Goal: Task Accomplishment & Management: Use online tool/utility

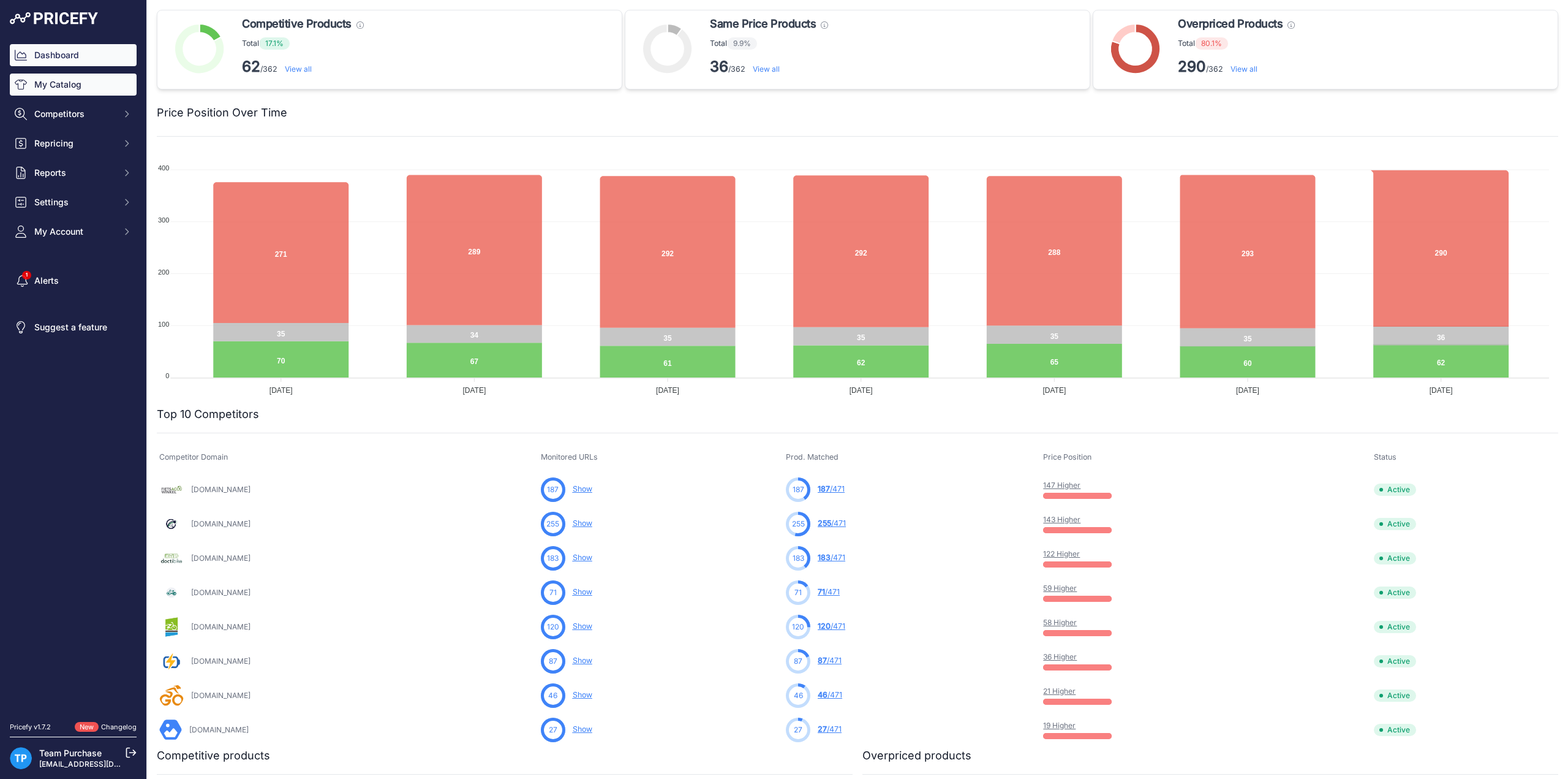
click at [105, 80] on link "My Catalog" at bounding box center [73, 84] width 127 height 22
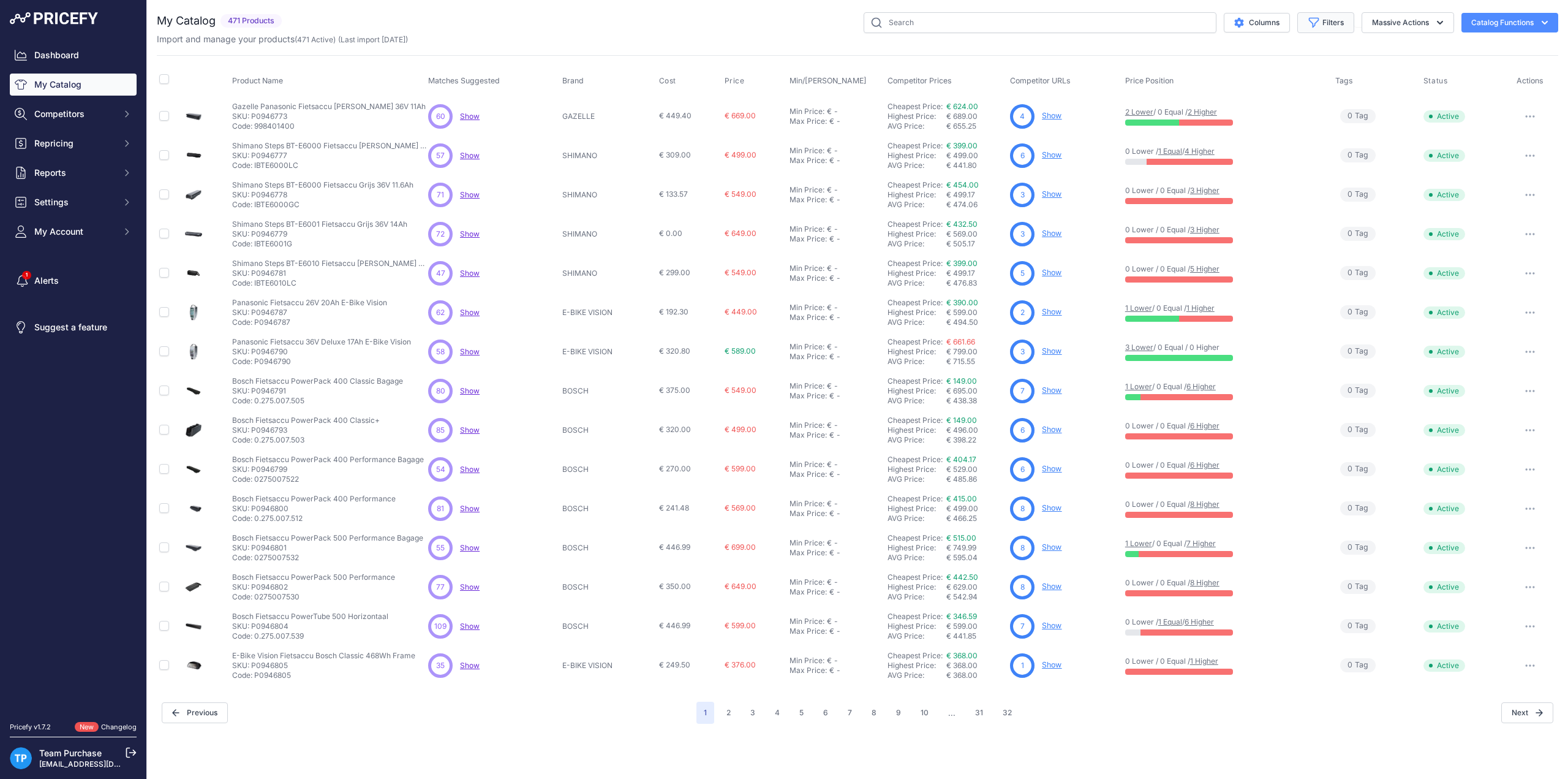
click at [1338, 24] on button "Filters" at bounding box center [1326, 22] width 57 height 21
click at [1335, 170] on select "Select an option AEG ANSMANN BAFANG BASIL BATAVUS BMZ BOSCH BRINCKERS COMPATIBL…" at bounding box center [1286, 172] width 117 height 21
select select "PHYLION"
click at [1227, 162] on select "Select an option AEG ANSMANN BAFANG BASIL BATAVUS BMZ BOSCH BRINCKERS COMPATIBL…" at bounding box center [1286, 172] width 117 height 21
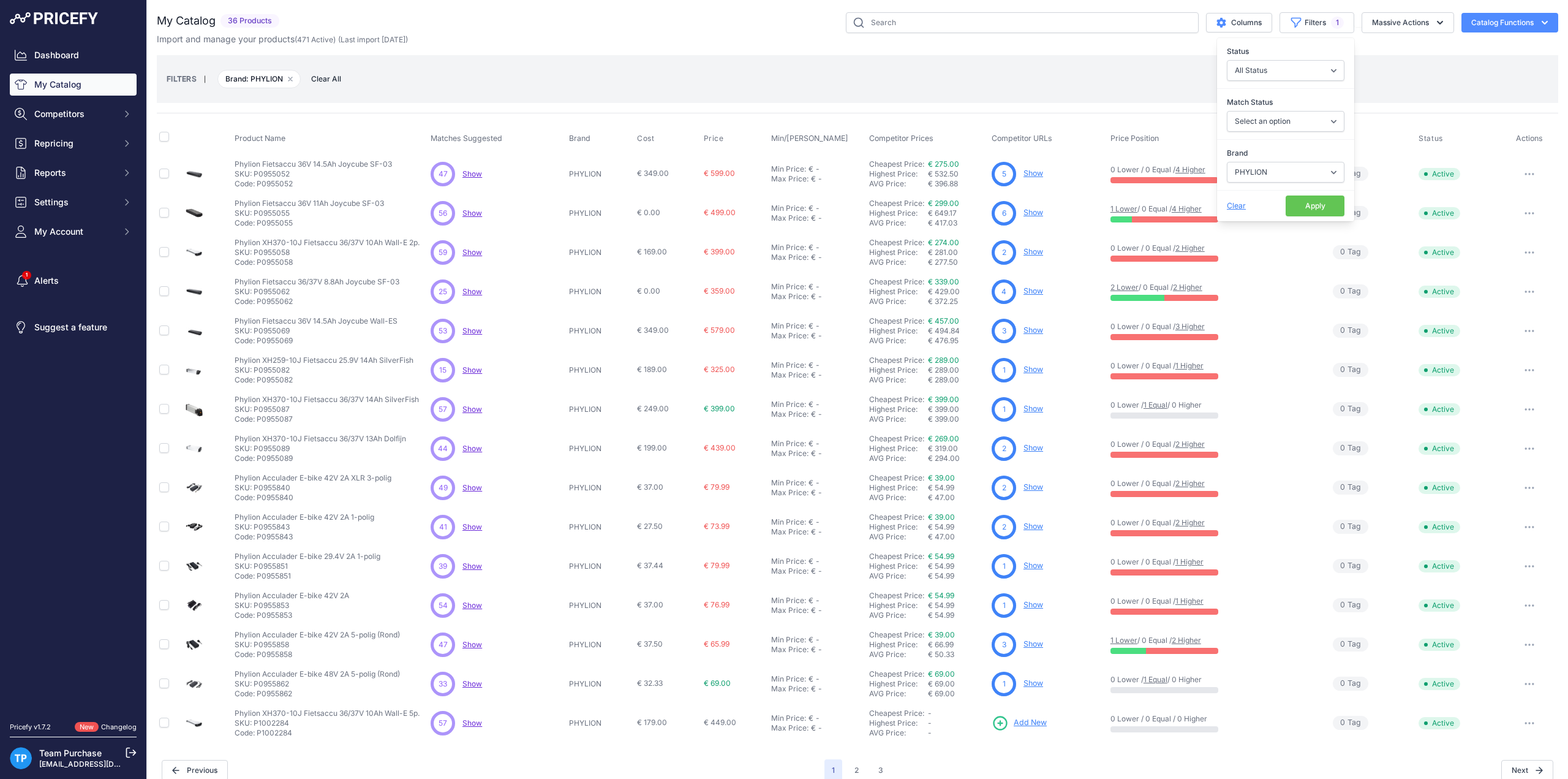
click at [982, 76] on div "FILTERS | Brand: PHYLION Remove filter option Clear All" at bounding box center [857, 79] width 1382 height 33
click at [634, 51] on div "My Catalog 36 Products" at bounding box center [857, 397] width 1402 height 769
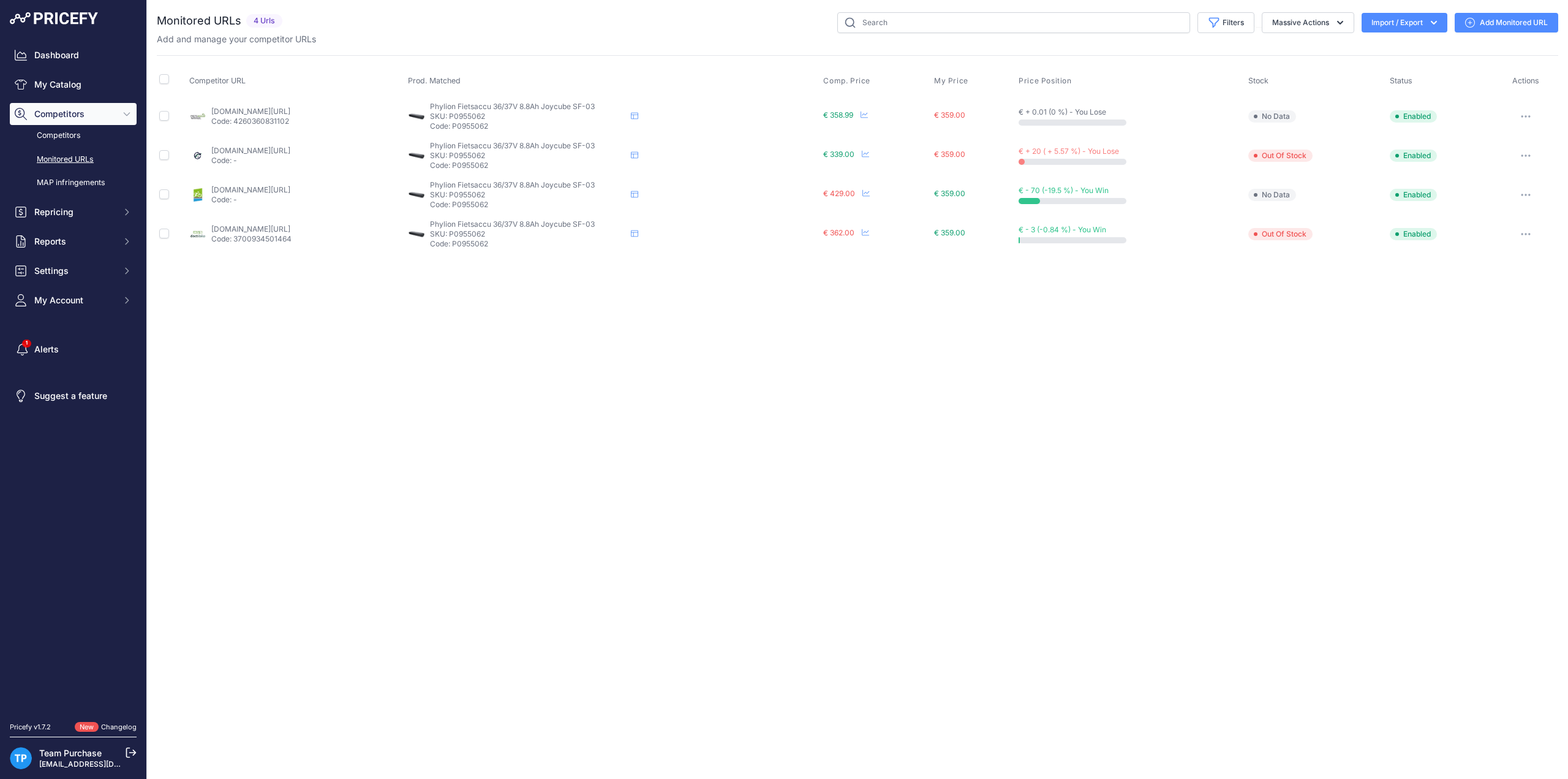
click at [1475, 22] on link "Add Monitored URL" at bounding box center [1507, 22] width 103 height 19
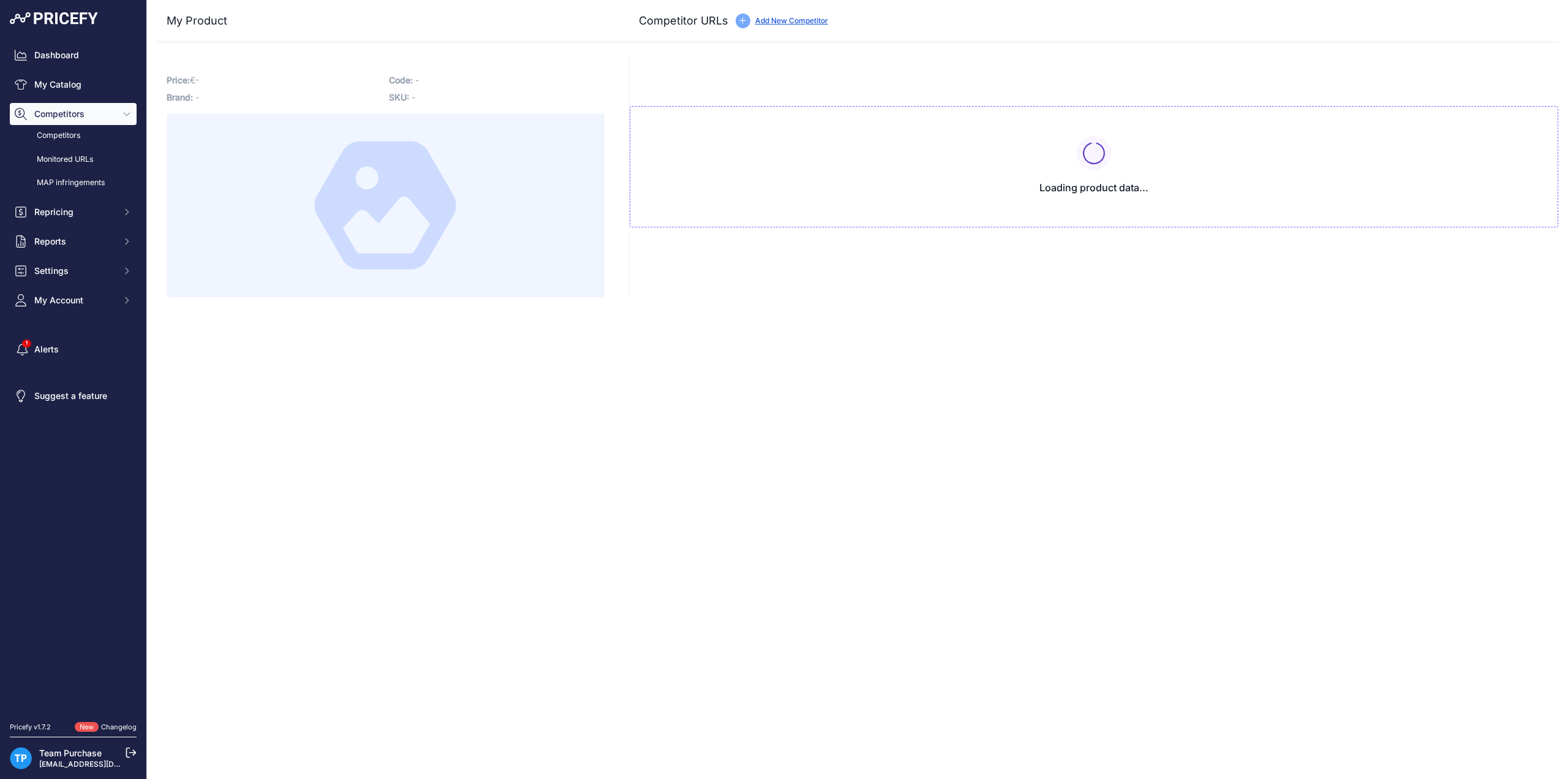
type input "[DOMAIN_NAME][URL]"
type input "www.fietsaccuwinkel.nl/phylion-fietsaccu-joycube-sf-03-jceb360-8-8-36v-8-8ah-31…"
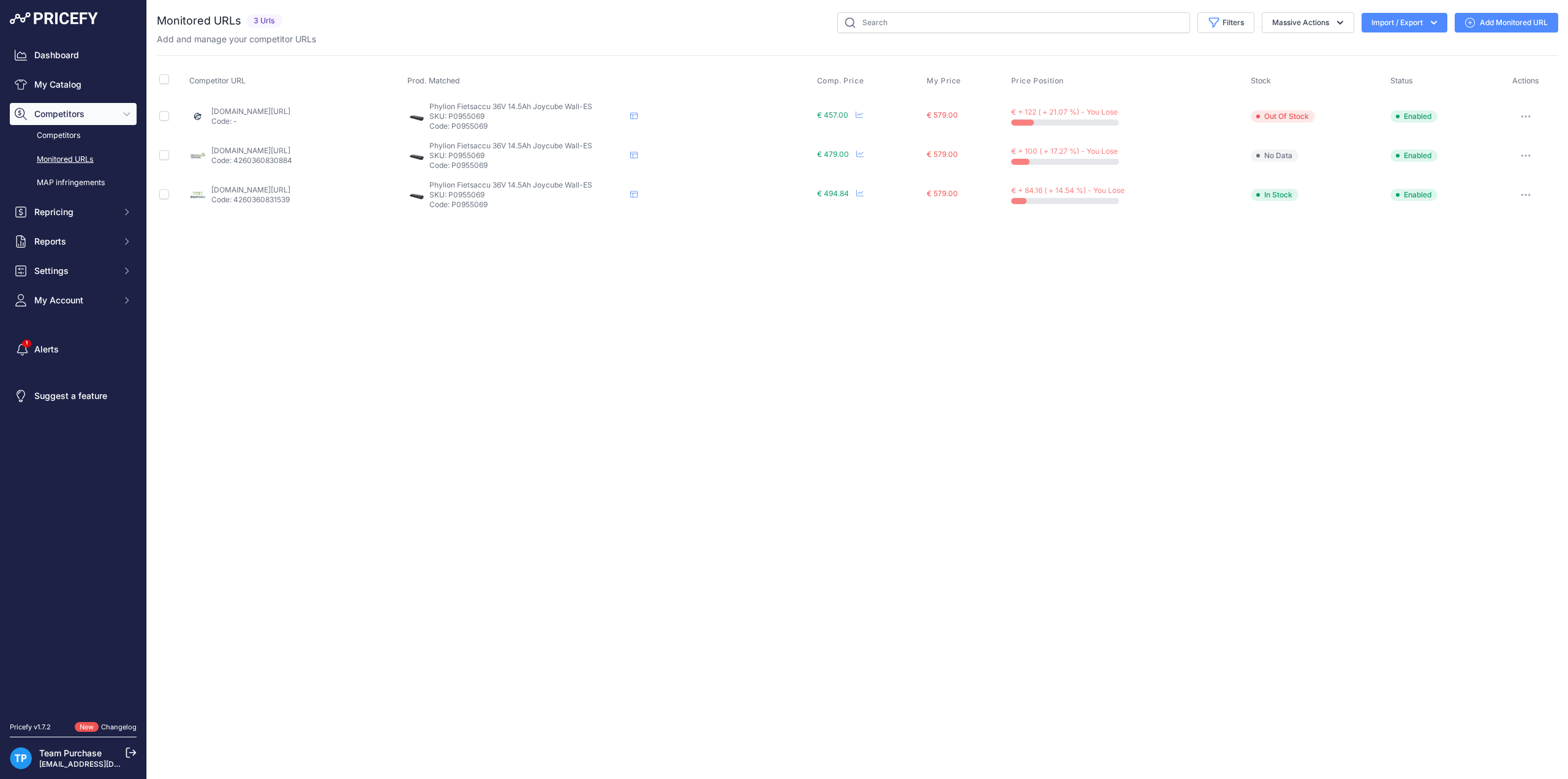
click at [1501, 15] on link "Add Monitored URL" at bounding box center [1507, 22] width 103 height 19
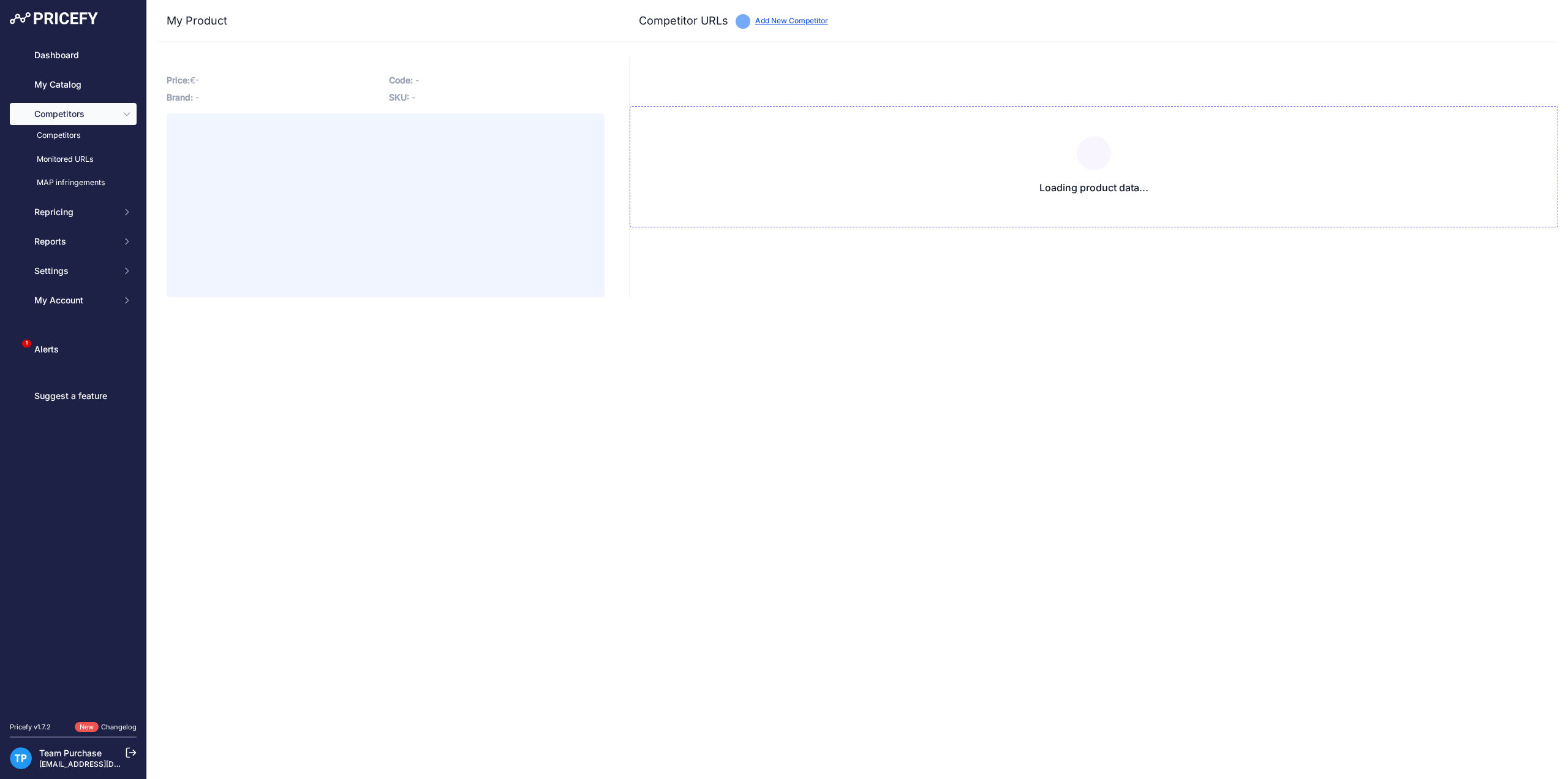
type input "[DOMAIN_NAME][URL]"
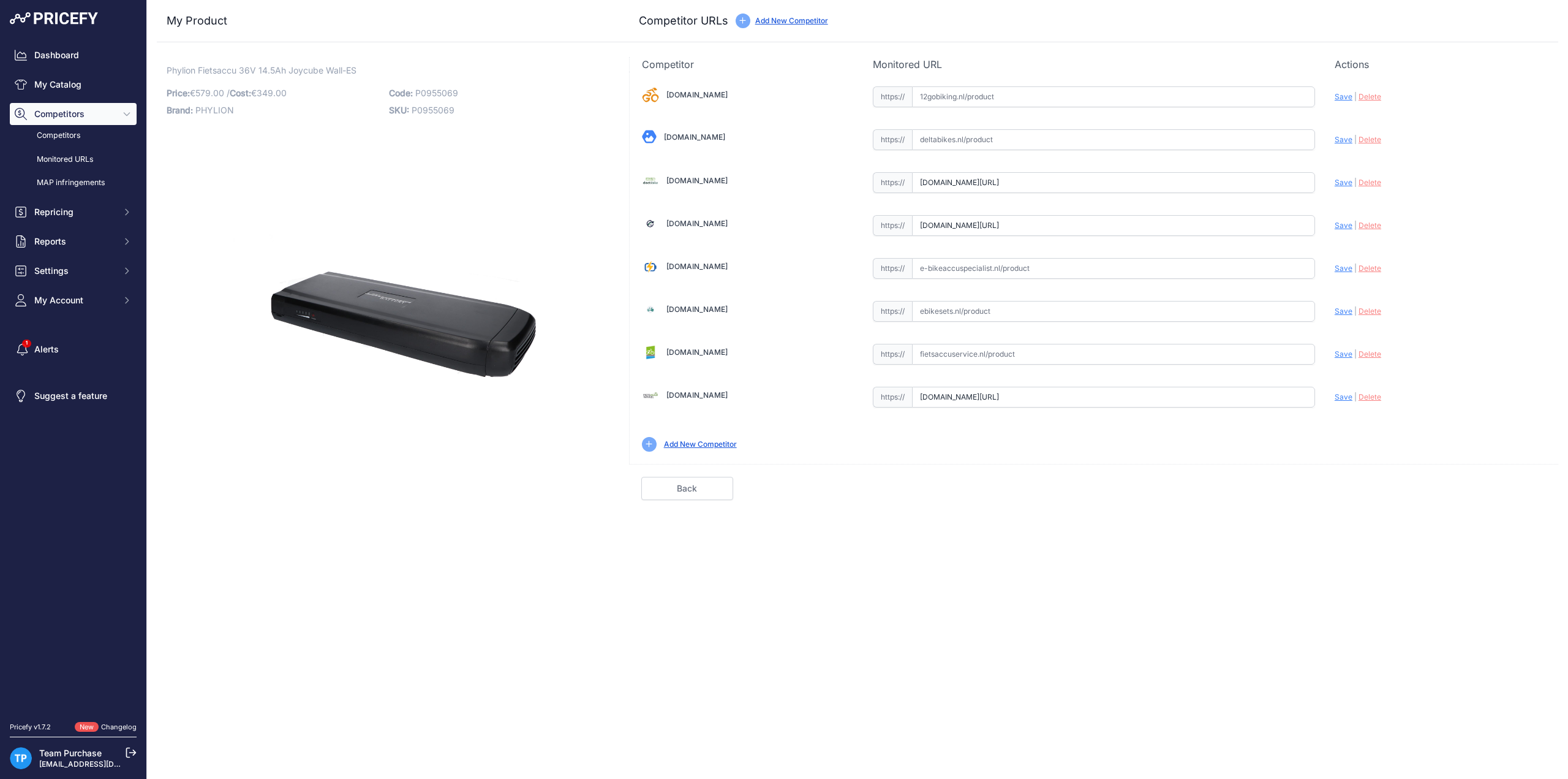
click at [1060, 344] on input "text" at bounding box center [1114, 354] width 403 height 21
paste input "https://fietsaccuservice.nl/shop/fietsaccus/accu-phylion-joycube-wall-es-xh370-…"
click at [1345, 349] on span "Save" at bounding box center [1344, 354] width 18 height 9
type input "https://fietsaccuservice.nl/shop/fietsaccus/accu-phylion-joycube-wall-es-xh370-…"
click at [1004, 269] on input "text" at bounding box center [1114, 268] width 403 height 21
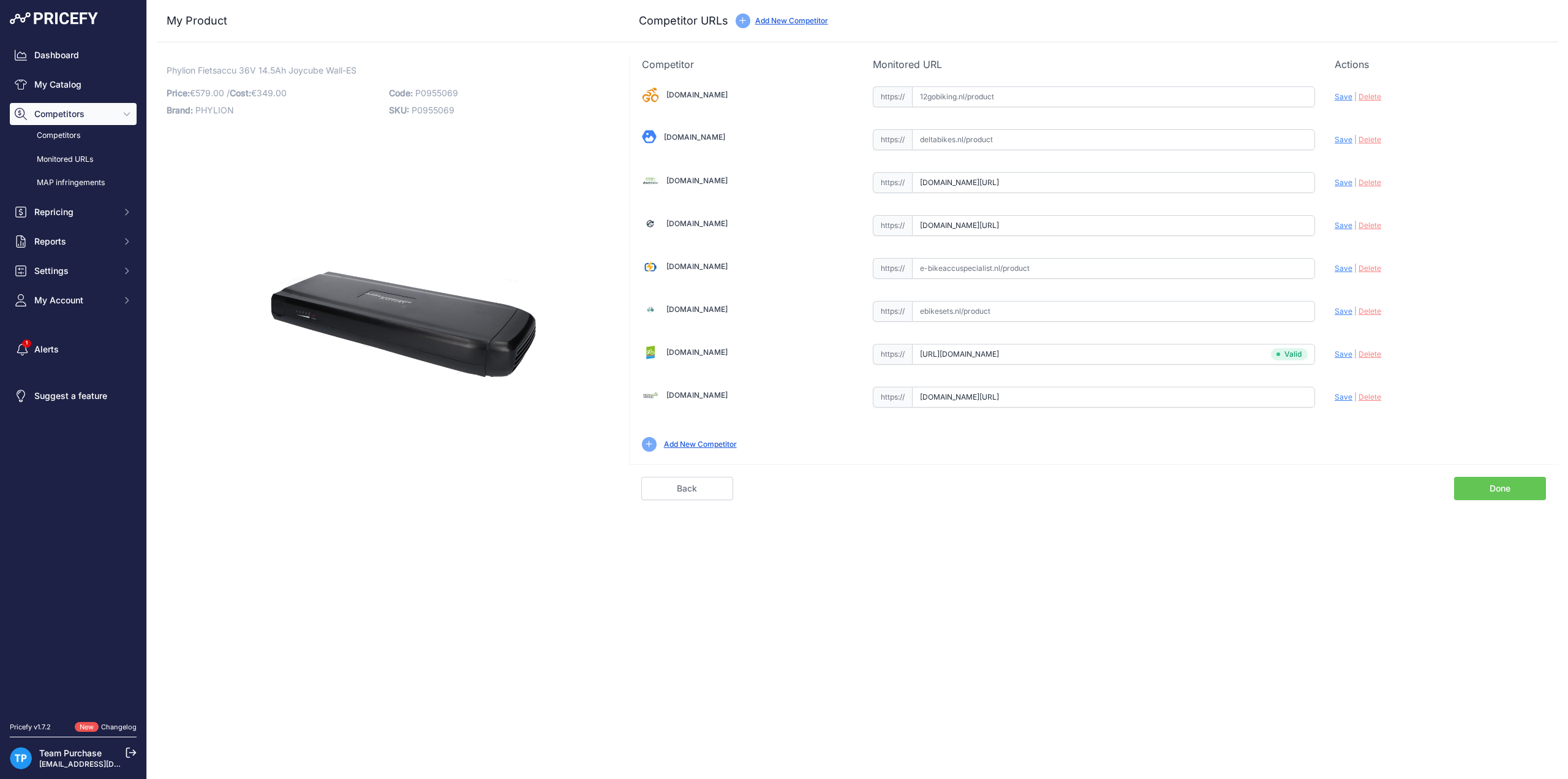
paste input "https://e-bikeaccuspecialist.nl/product/phylion-wall-es-36v-14ah-standaard-bms-…"
click at [1343, 266] on span "Save" at bounding box center [1344, 268] width 18 height 9
type input "https://e-bikeaccuspecialist.nl/product/phylion-wall-es-36v-14ah-standaard-bms-…"
click at [984, 308] on input "text" at bounding box center [1114, 311] width 403 height 21
paste input "https://ebikesets.nl/phylion-xh-370-13-j-wall-es-fietsaccu-incl-nieuwe-lader"
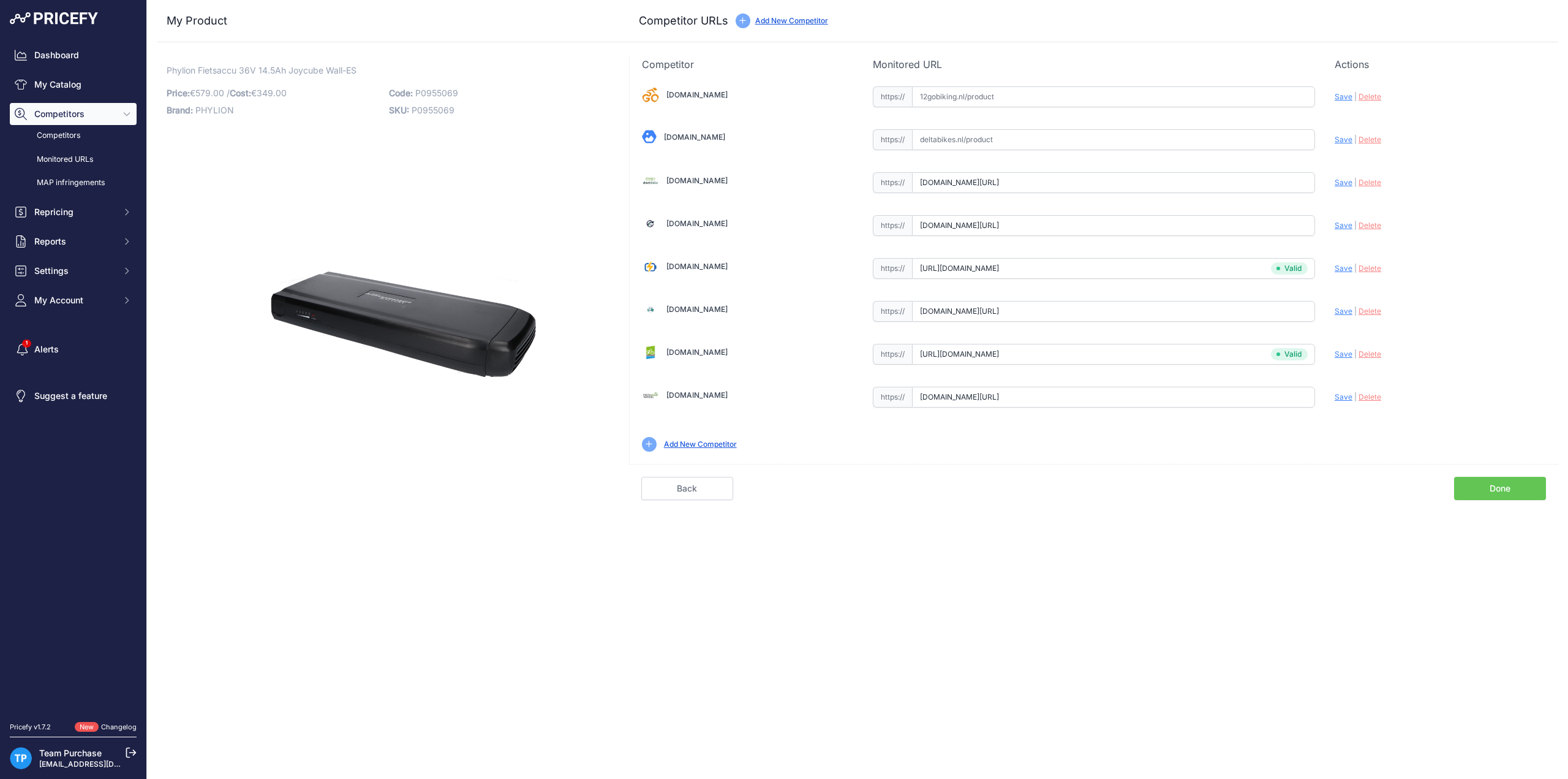
click at [1346, 310] on span "Save" at bounding box center [1344, 311] width 18 height 9
type input "https://ebikesets.nl/phylion-xh-370-13-j-wall-es-fietsaccu-incl-nieuwe-lader?pr…"
click at [1508, 490] on link "Done" at bounding box center [1501, 488] width 92 height 23
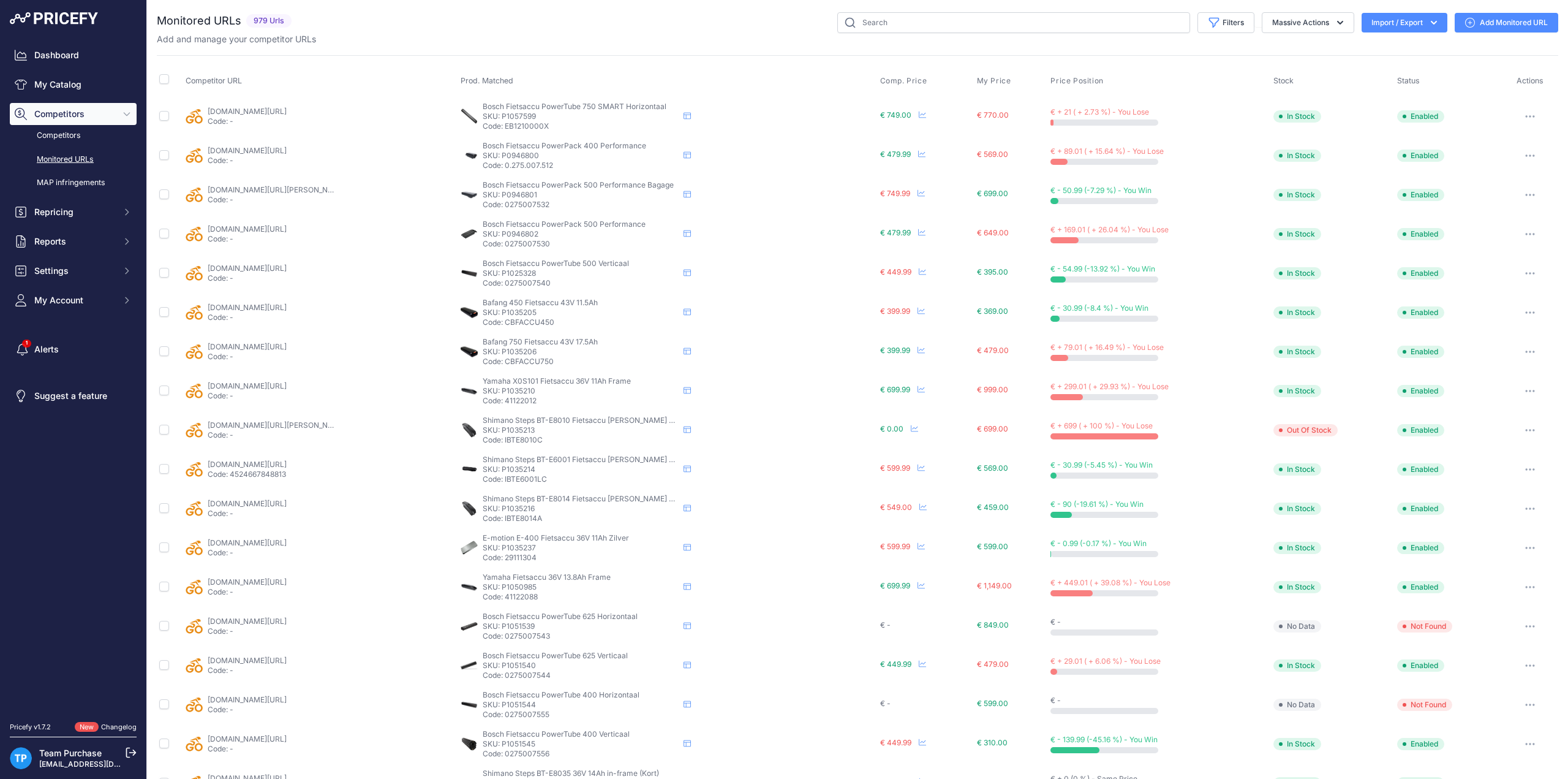
click at [691, 46] on div "Monitored URLs 979 Urls None" at bounding box center [857, 466] width 1402 height 908
